Goal: Task Accomplishment & Management: Use online tool/utility

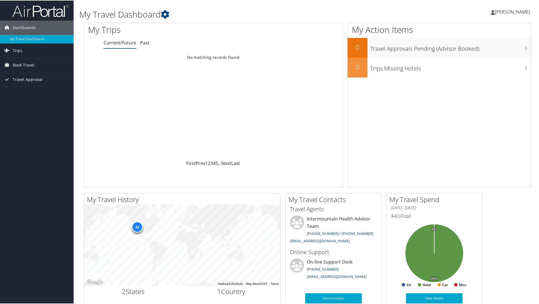
click at [16, 49] on span "Trips" at bounding box center [18, 50] width 10 height 14
click at [25, 35] on link "My Travel Dashboard" at bounding box center [37, 38] width 74 height 8
click at [12, 50] on link "Trips" at bounding box center [37, 50] width 74 height 14
click at [24, 62] on link "Current/Future Trips" at bounding box center [37, 61] width 74 height 8
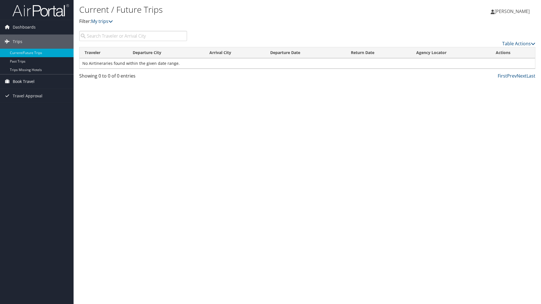
click at [20, 82] on span "Book Travel" at bounding box center [24, 81] width 22 height 14
click at [33, 111] on link "Book/Manage Online Trips" at bounding box center [37, 109] width 74 height 8
